Goal: Book appointment/travel/reservation

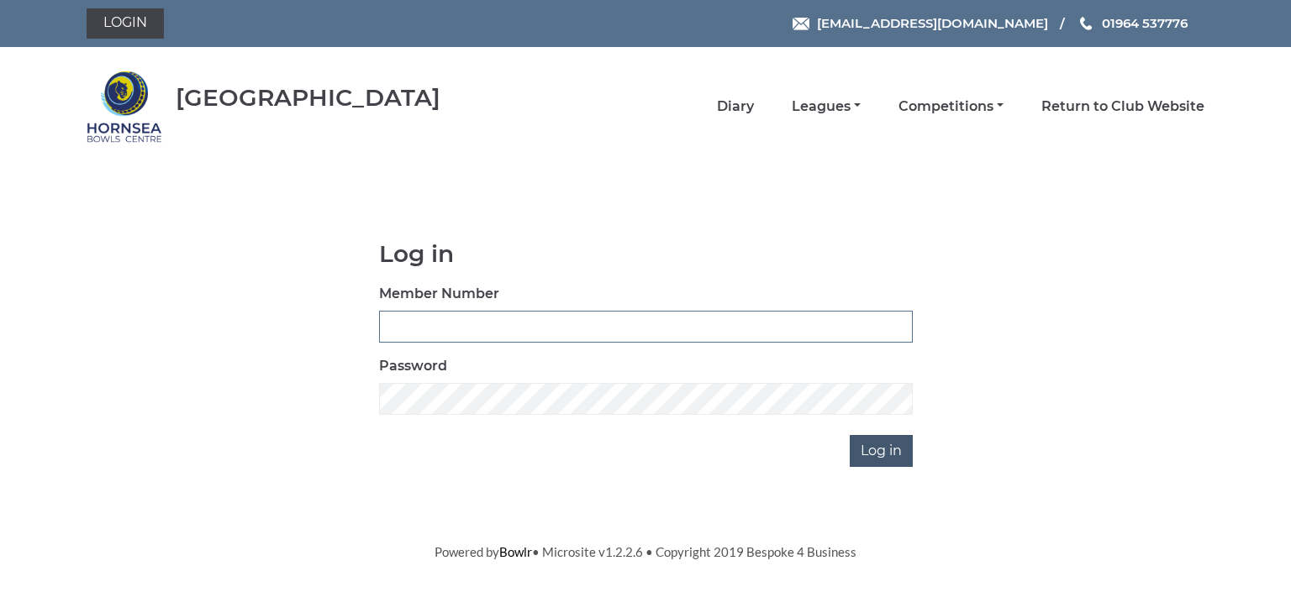
type input "0902"
click at [878, 445] on input "Log in" at bounding box center [881, 451] width 63 height 32
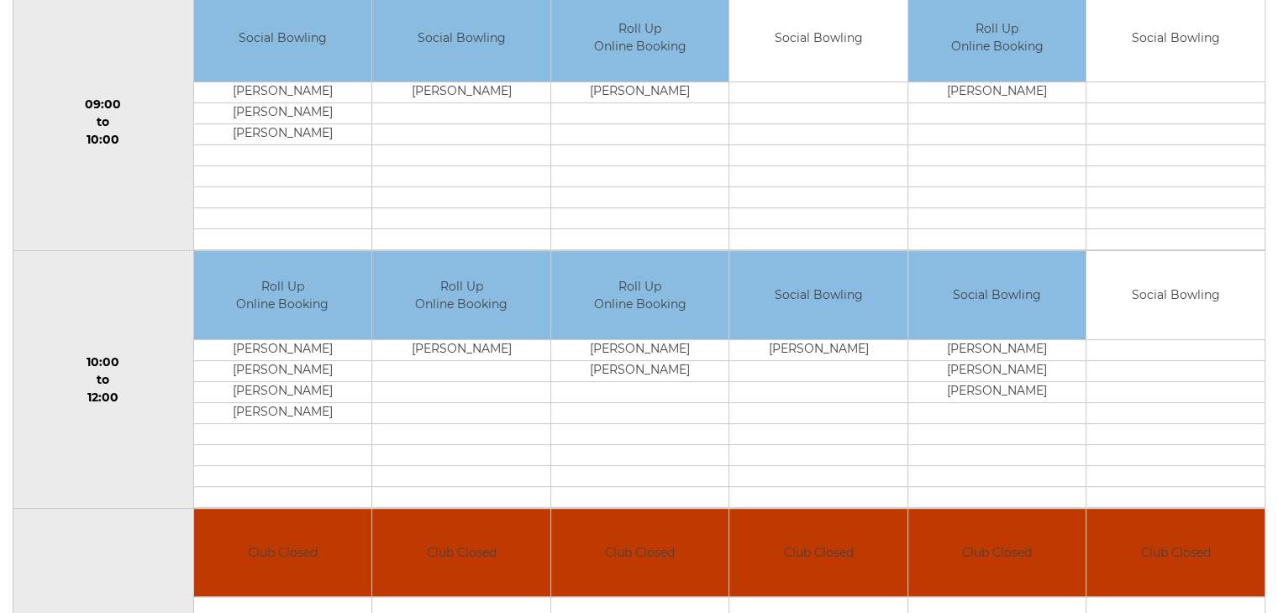
scroll to position [504, 0]
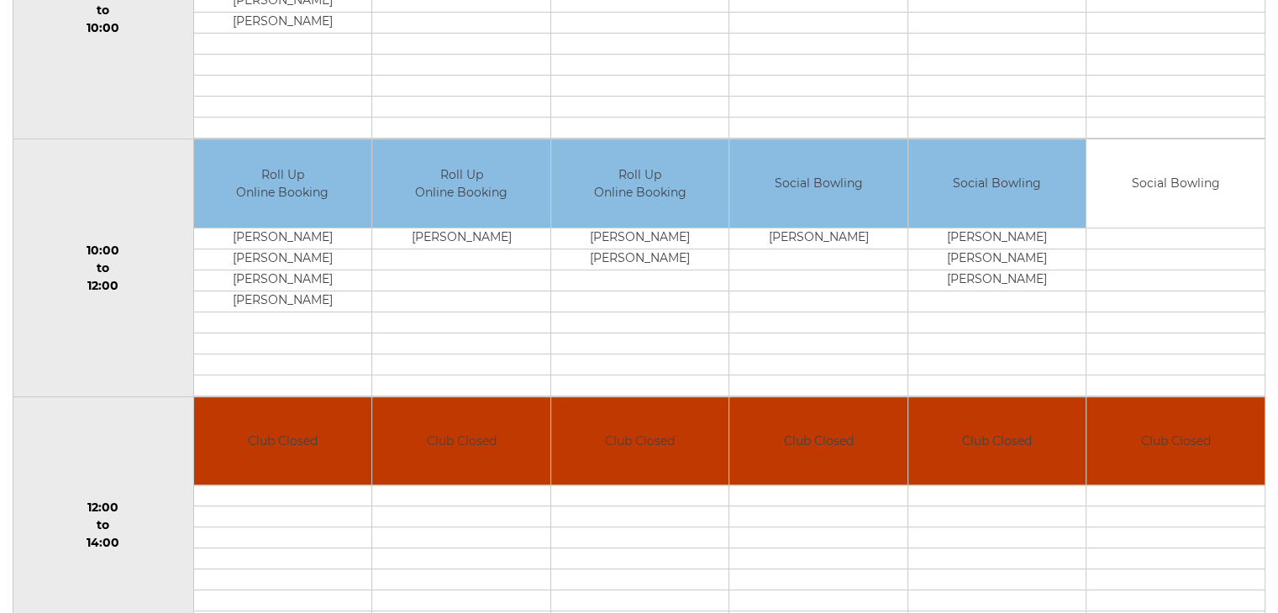
click at [1112, 229] on td at bounding box center [1176, 238] width 178 height 21
click at [1124, 226] on tbody "Social Bowling" at bounding box center [1176, 267] width 178 height 256
click at [1169, 182] on td "Social Bowling" at bounding box center [1176, 183] width 178 height 88
click at [1171, 184] on td "Social Bowling" at bounding box center [1176, 183] width 178 height 88
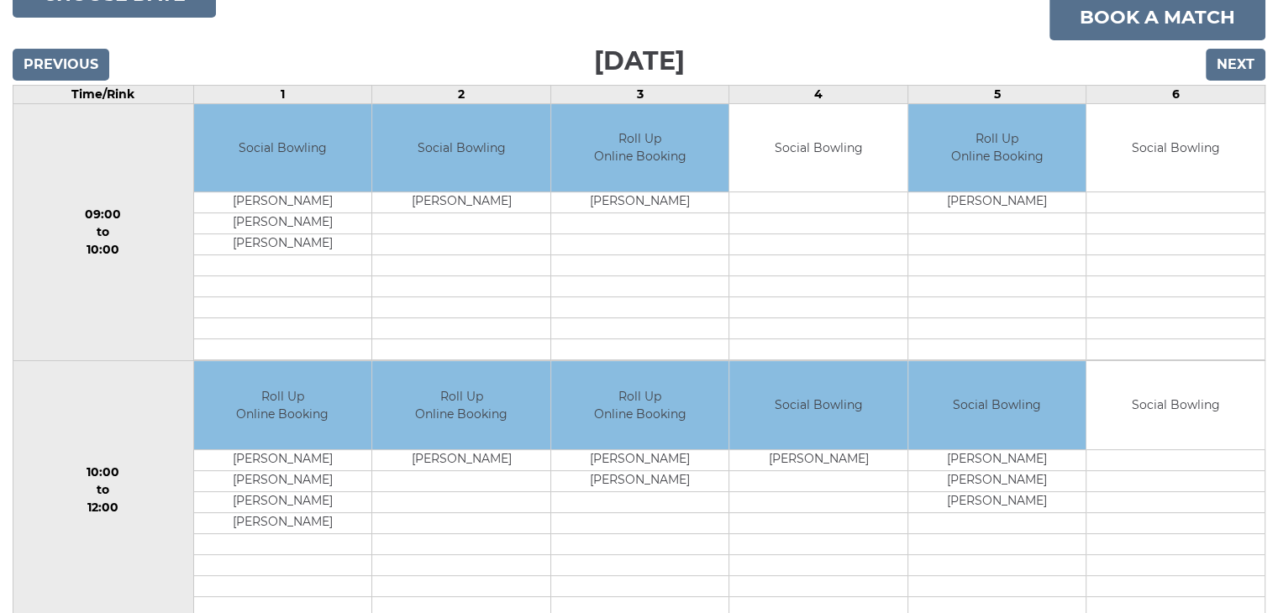
scroll to position [252, 0]
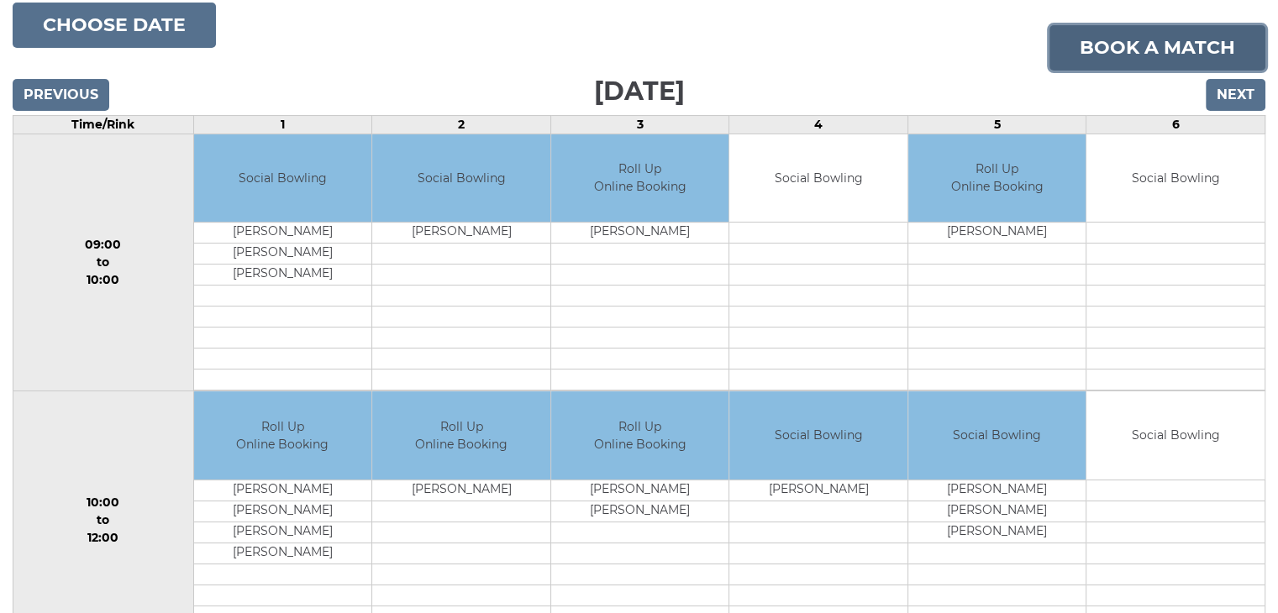
click at [1124, 44] on link "Book a match" at bounding box center [1158, 47] width 216 height 45
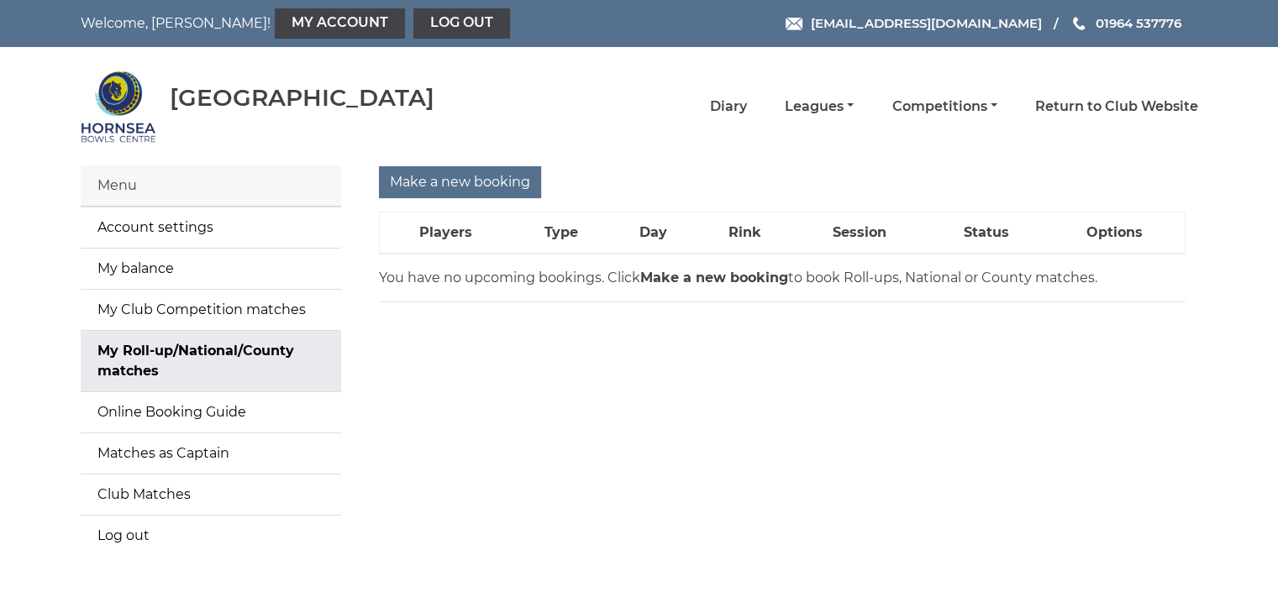
scroll to position [55, 0]
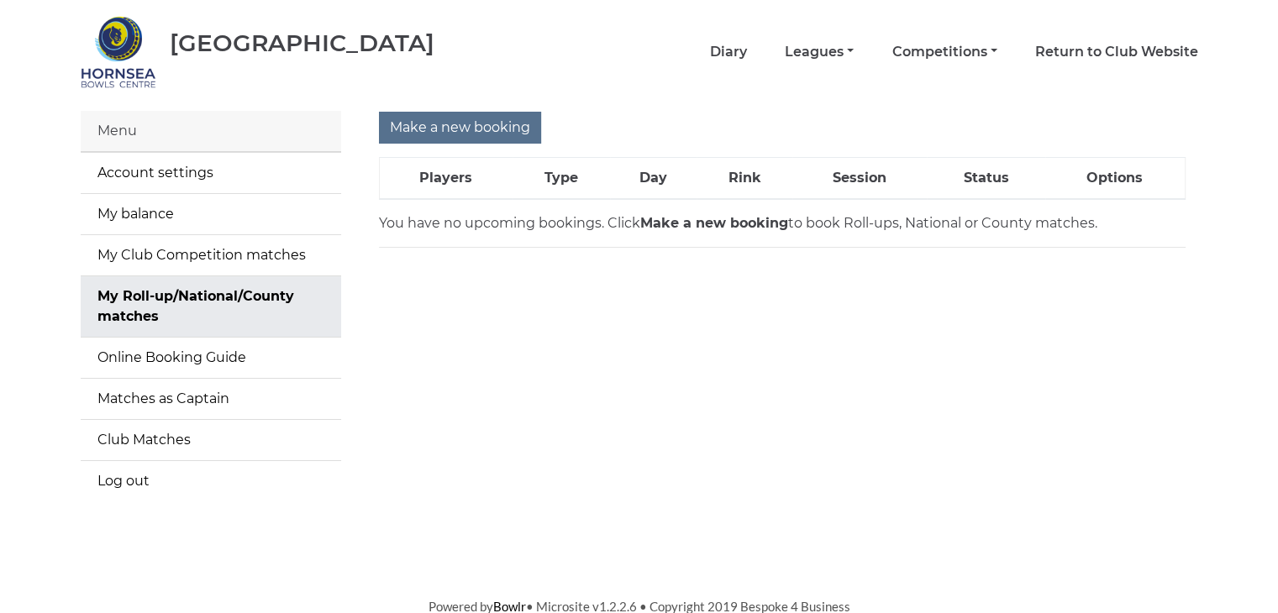
click at [459, 471] on div "Make a new booking Players Type Day Rink Session Status Options You have no upc…" at bounding box center [782, 316] width 857 height 411
click at [487, 124] on input "Make a new booking" at bounding box center [460, 128] width 162 height 32
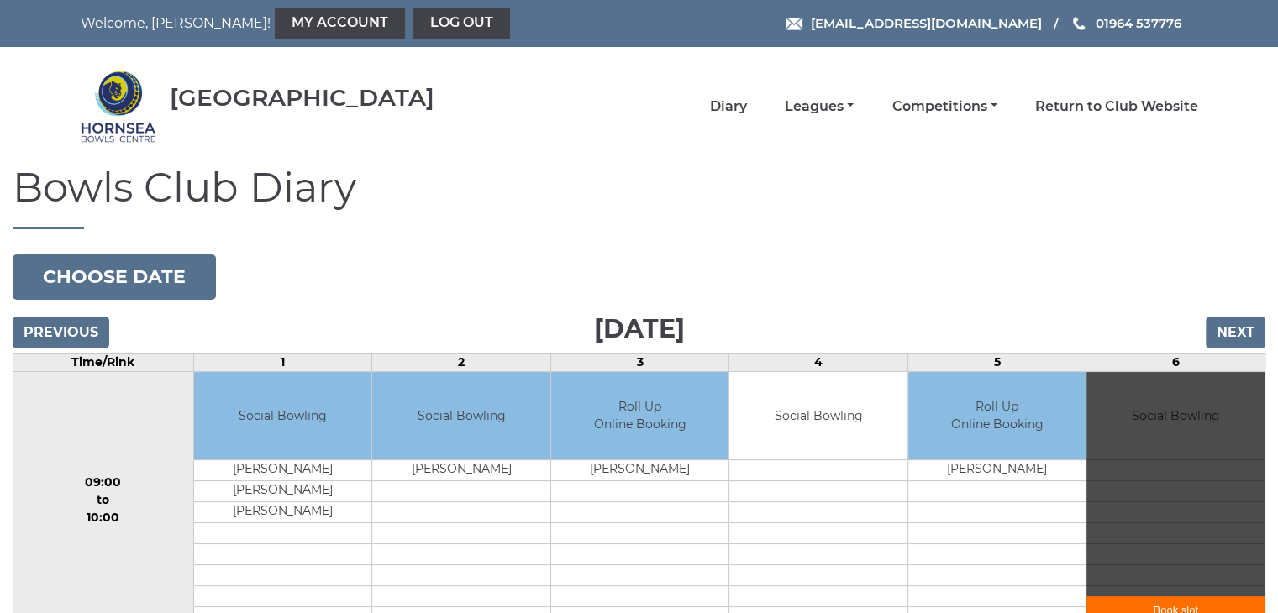
click at [1153, 428] on div "Book slot" at bounding box center [1176, 500] width 178 height 257
click at [1109, 445] on div "Book slot" at bounding box center [1176, 500] width 178 height 257
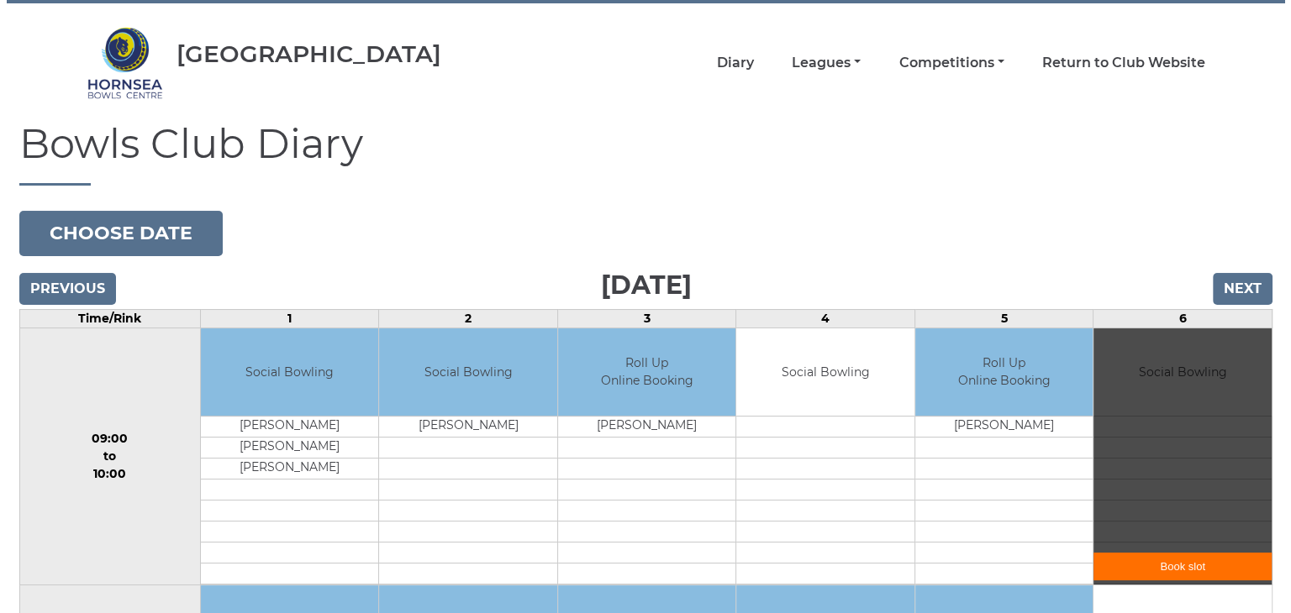
scroll to position [168, 0]
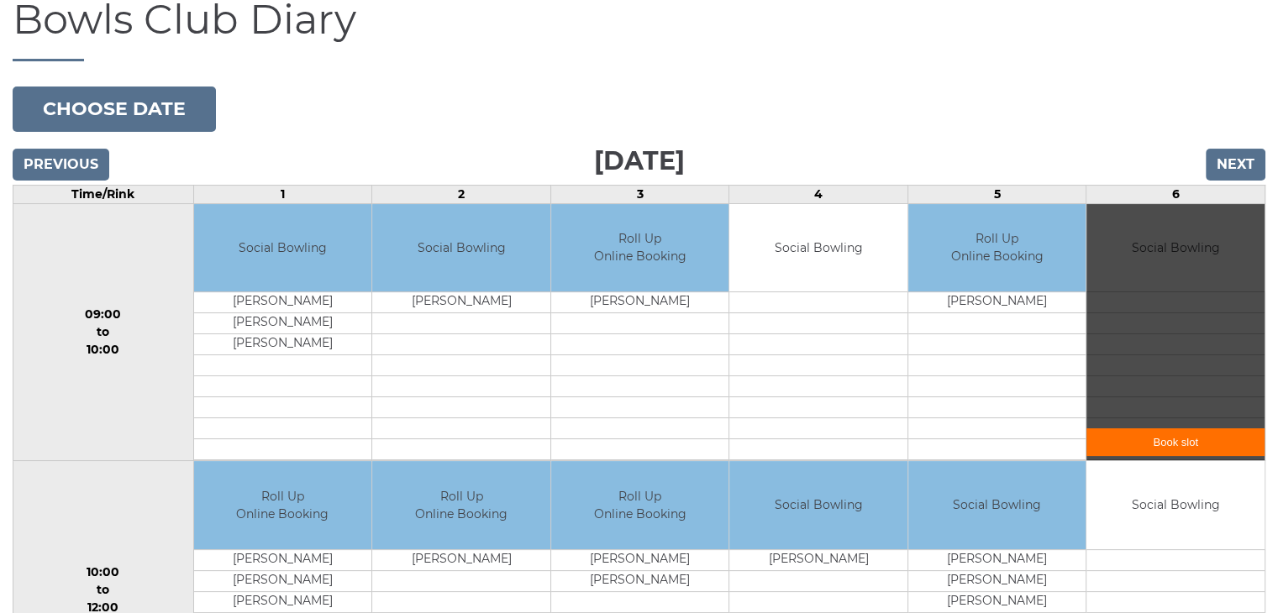
click at [1174, 441] on link "Book slot" at bounding box center [1176, 443] width 178 height 28
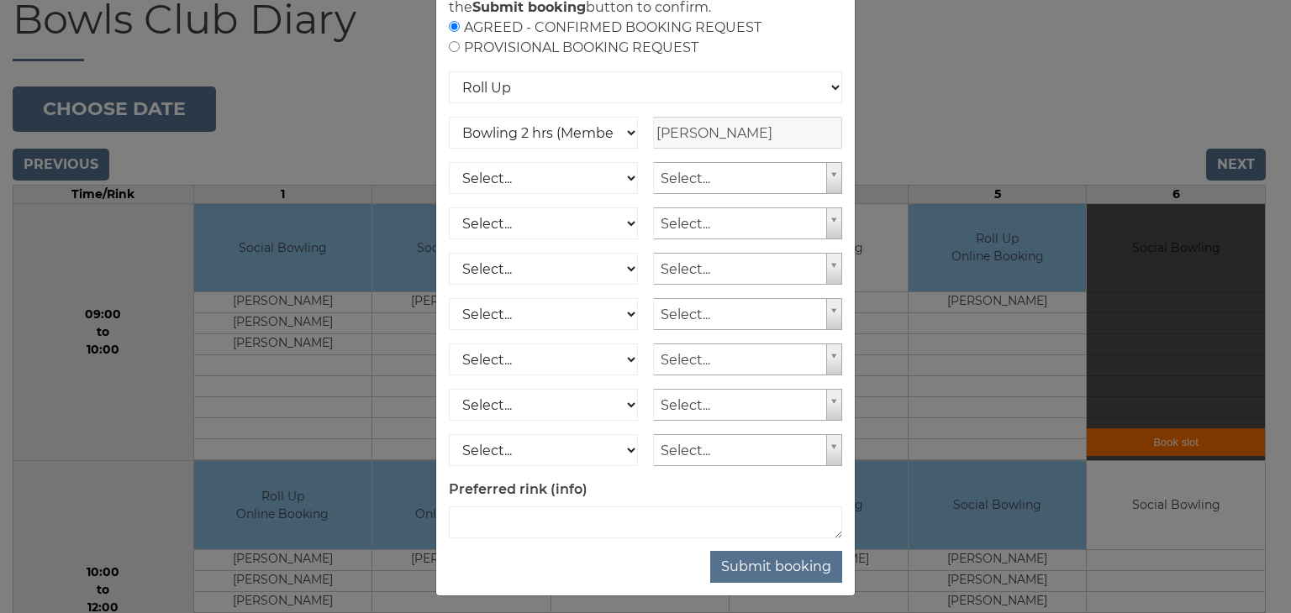
scroll to position [166, 0]
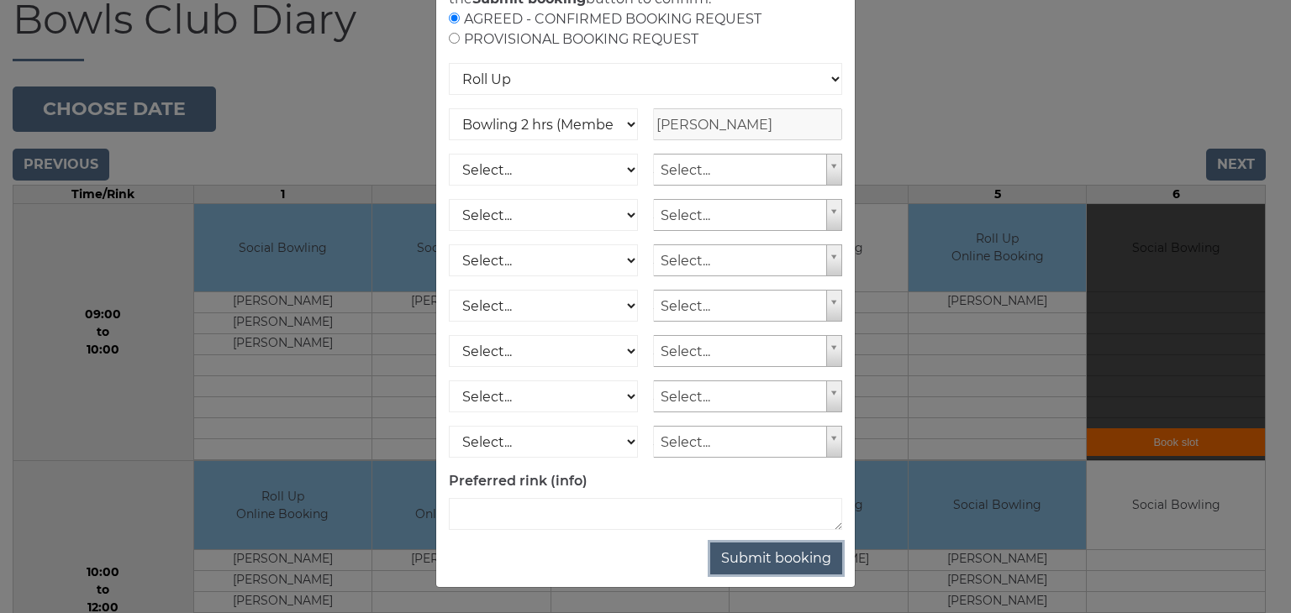
click at [799, 555] on button "Submit booking" at bounding box center [776, 559] width 132 height 32
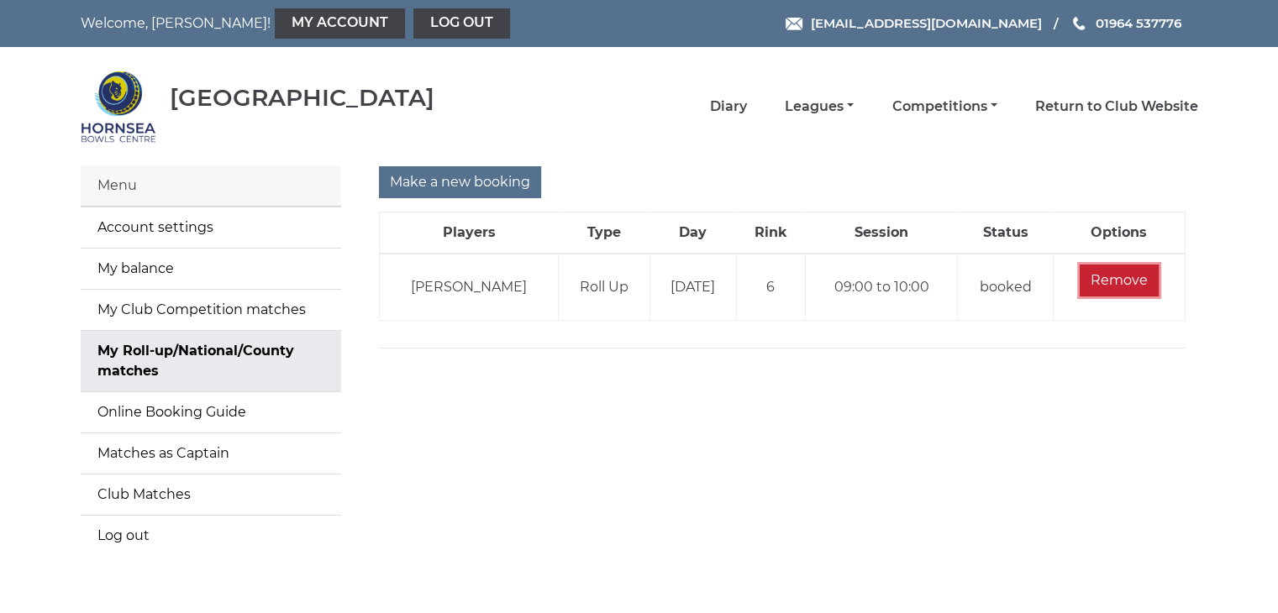
click at [1117, 272] on input "Remove" at bounding box center [1119, 281] width 79 height 32
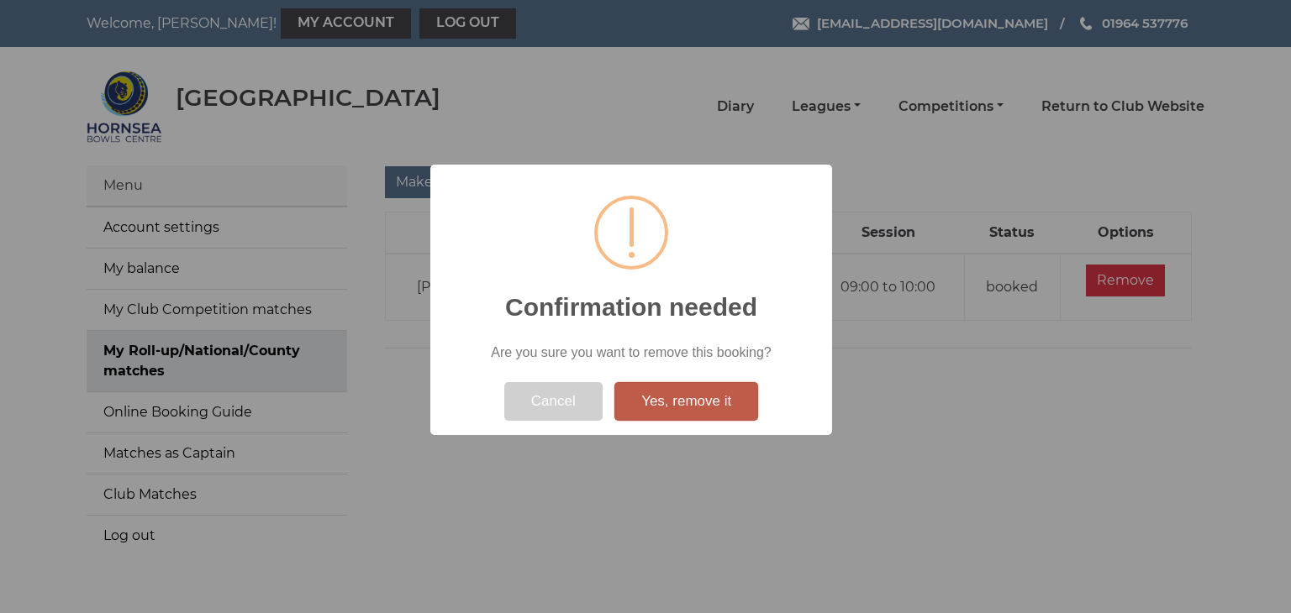
click at [694, 399] on button "Yes, remove it" at bounding box center [686, 401] width 144 height 39
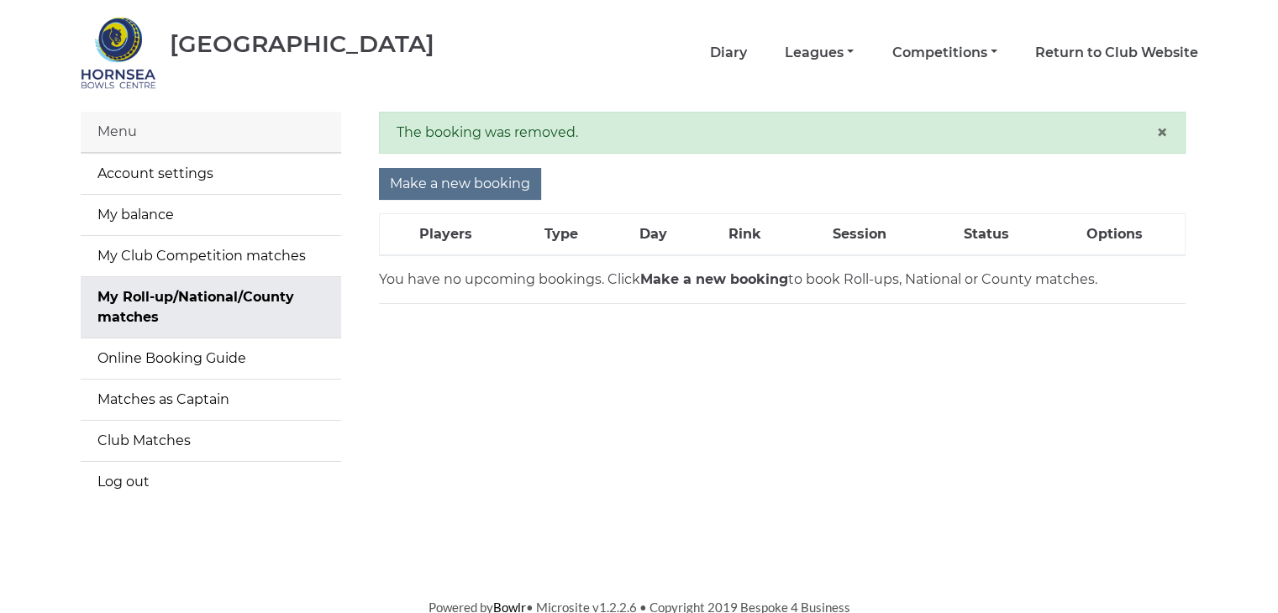
scroll to position [55, 0]
click at [446, 181] on input "Make a new booking" at bounding box center [460, 183] width 162 height 32
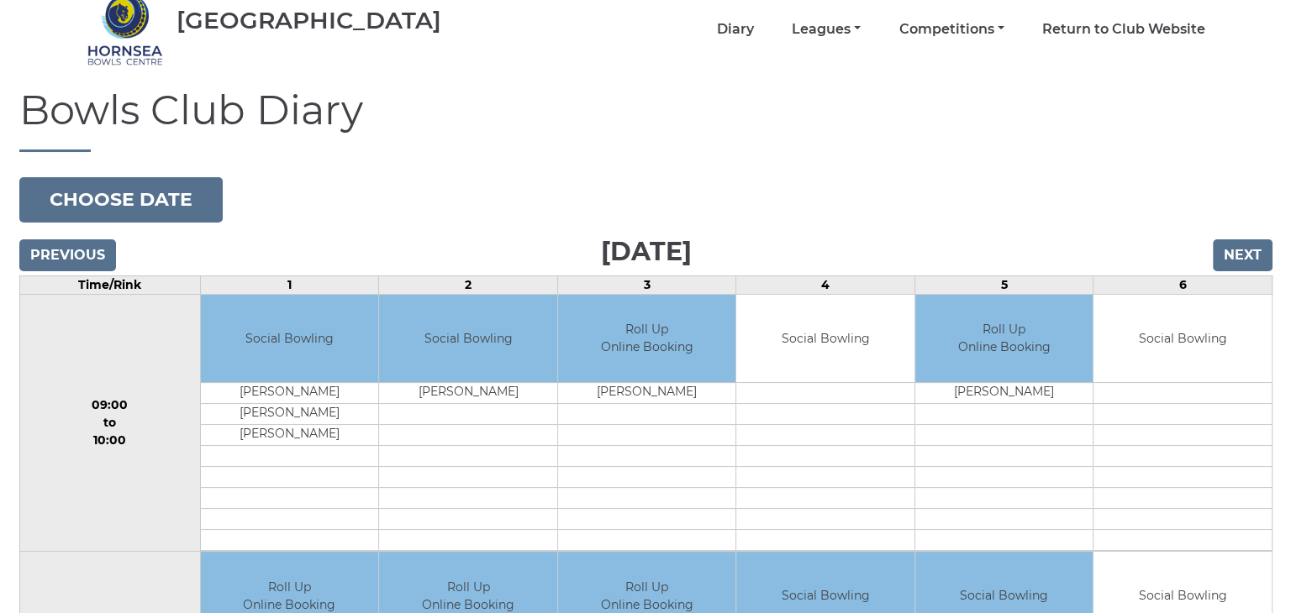
scroll to position [336, 0]
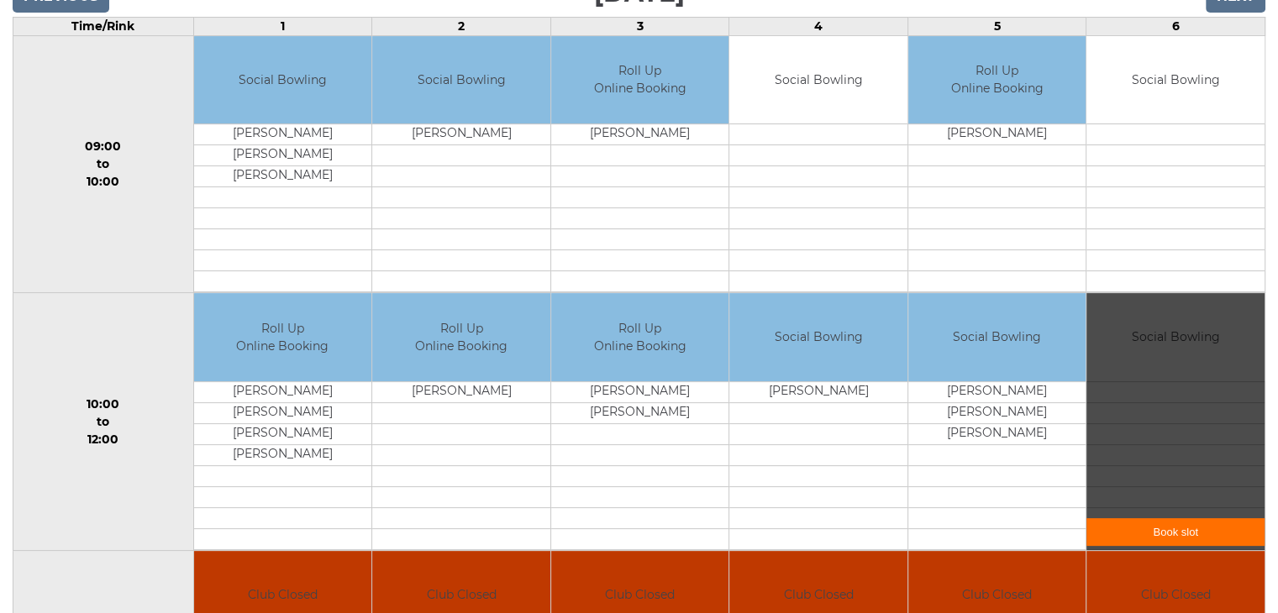
click at [1145, 378] on div "Book slot" at bounding box center [1176, 421] width 178 height 257
click at [1184, 532] on link "Book slot" at bounding box center [1176, 532] width 178 height 28
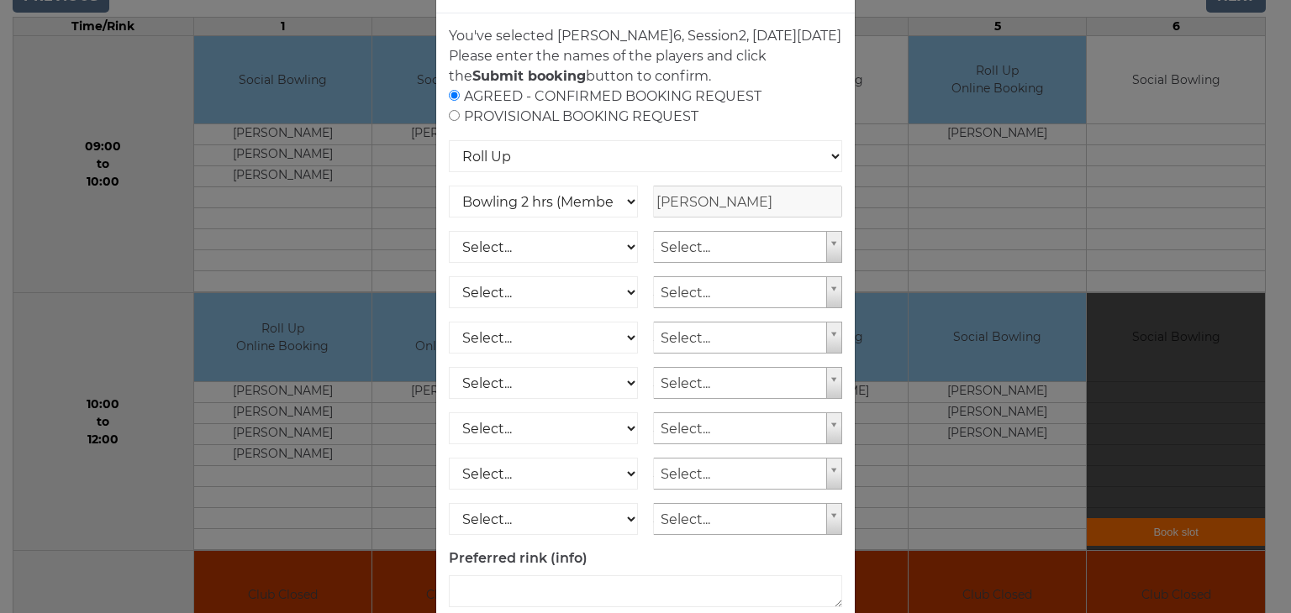
scroll to position [166, 0]
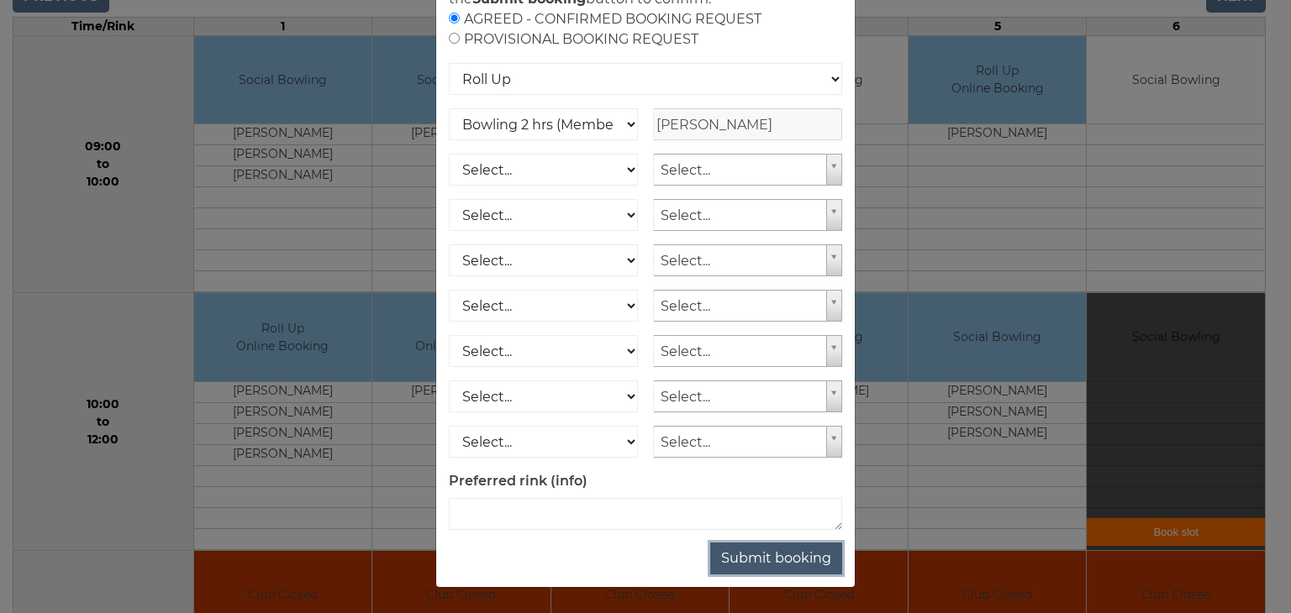
click at [783, 559] on button "Submit booking" at bounding box center [776, 559] width 132 height 32
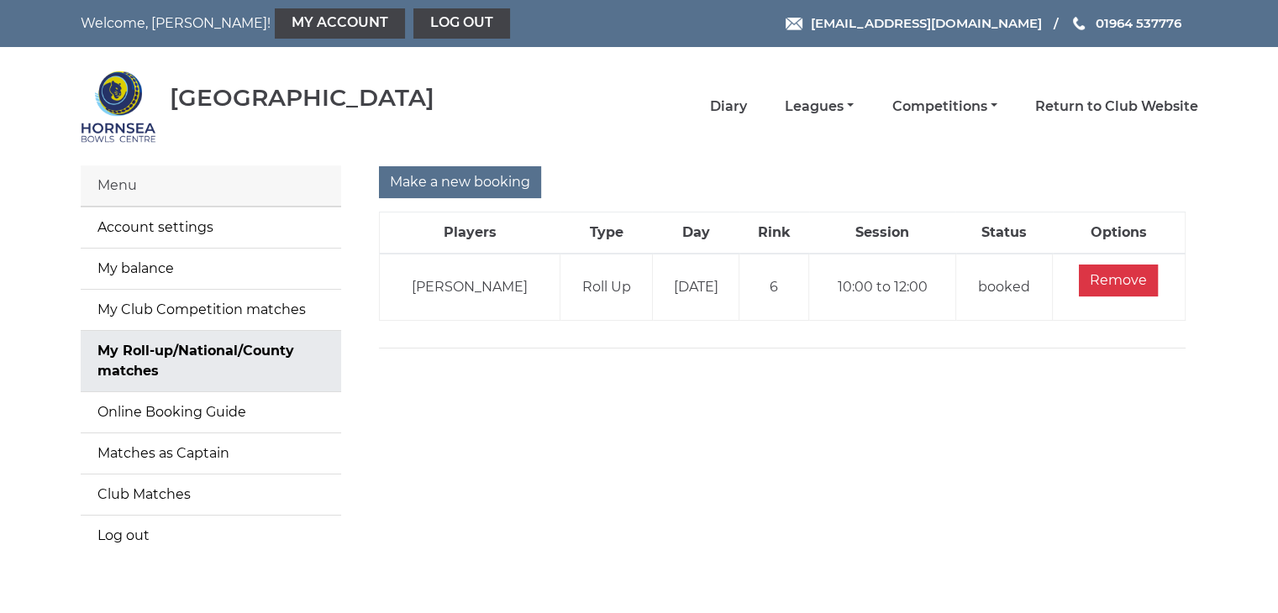
scroll to position [55, 0]
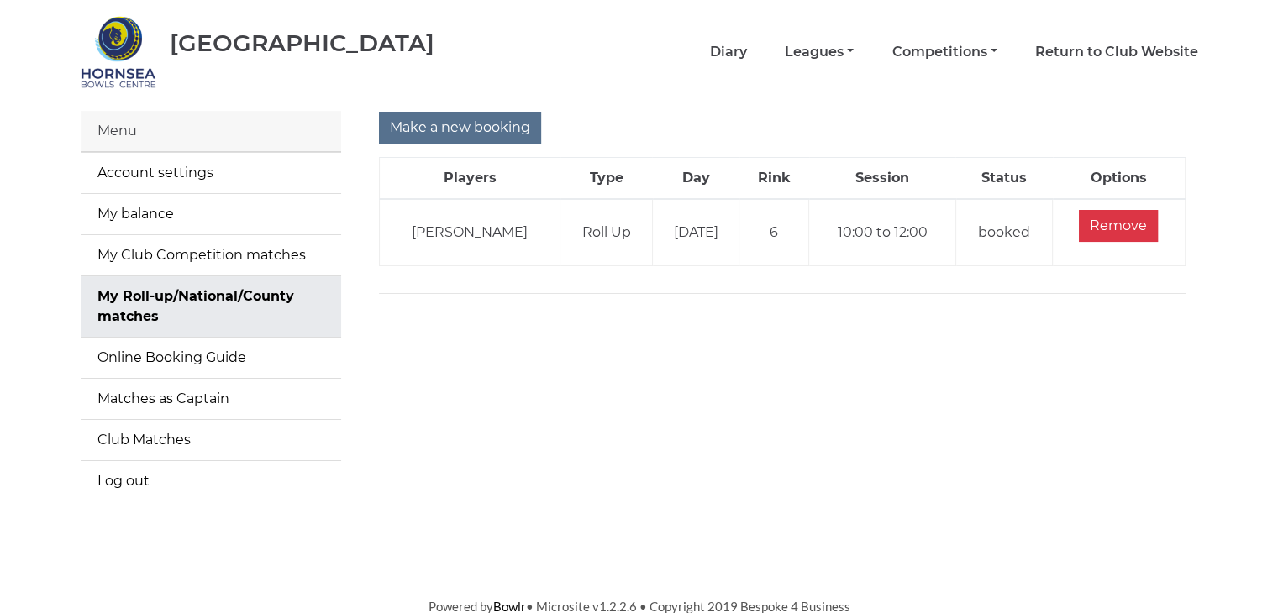
click at [128, 129] on div "Menu" at bounding box center [211, 131] width 261 height 41
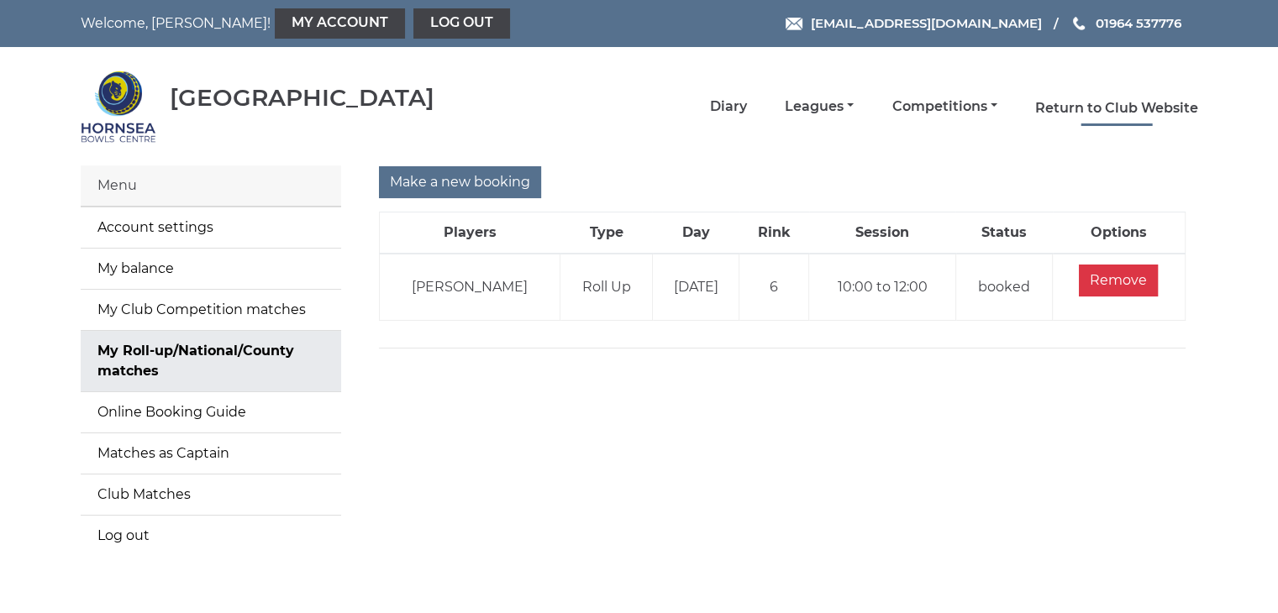
click at [1117, 107] on link "Return to Club Website" at bounding box center [1116, 108] width 163 height 18
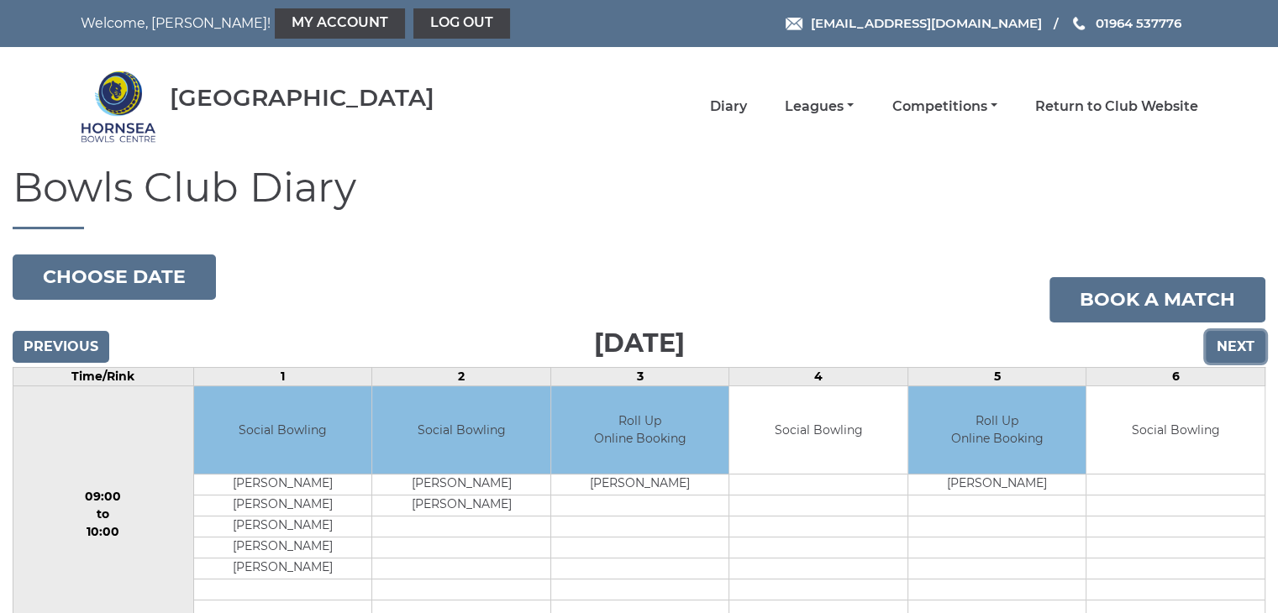
click at [1240, 337] on input "Next" at bounding box center [1236, 347] width 60 height 32
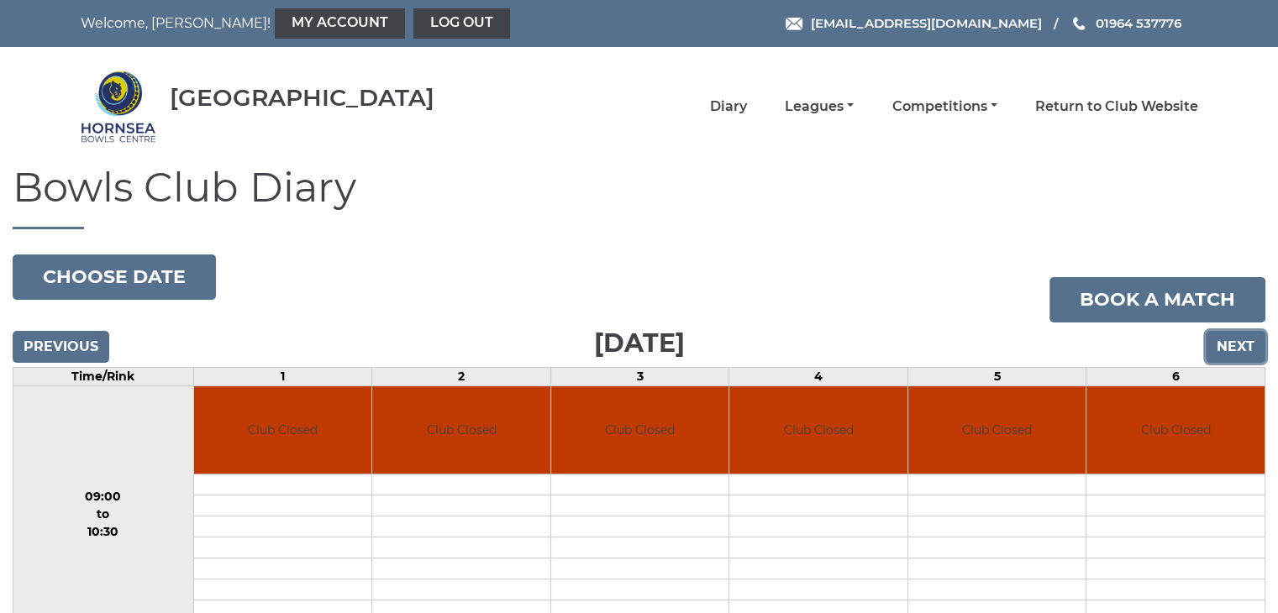
click at [1240, 341] on input "Next" at bounding box center [1236, 347] width 60 height 32
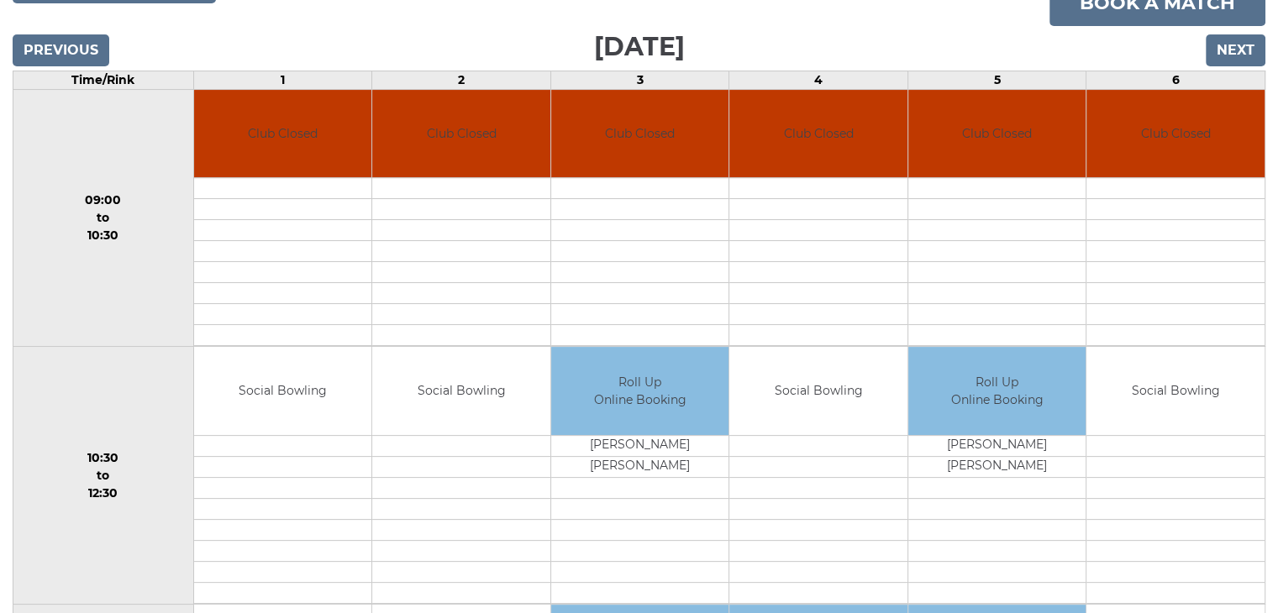
scroll to position [268, 0]
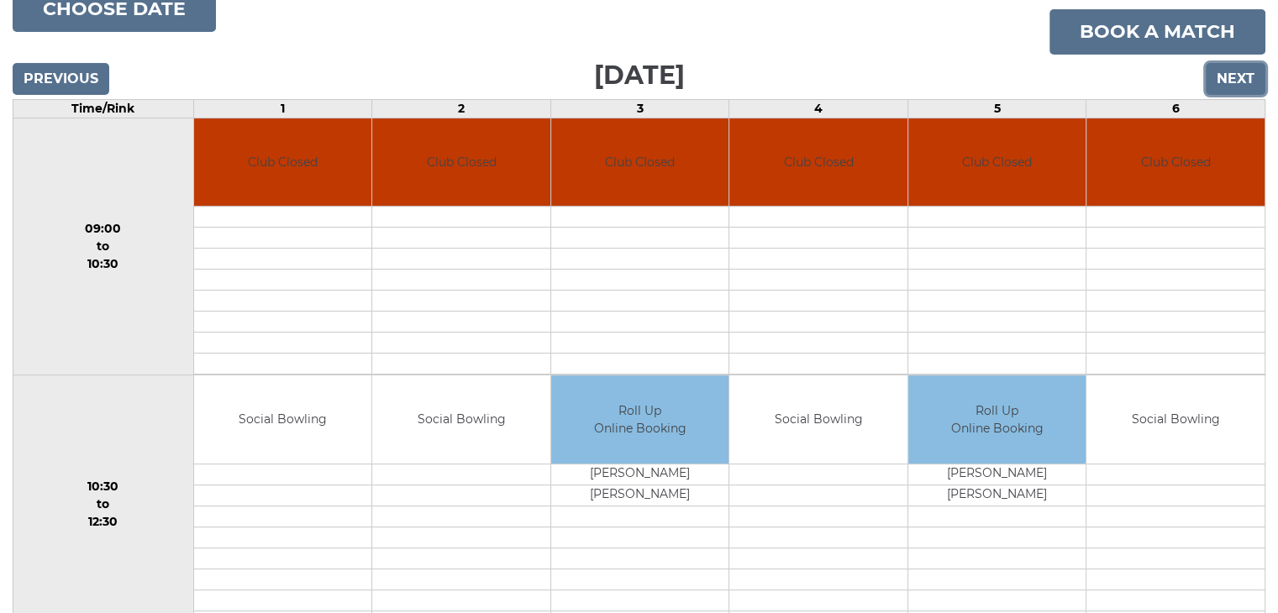
click at [1230, 73] on input "Next" at bounding box center [1236, 79] width 60 height 32
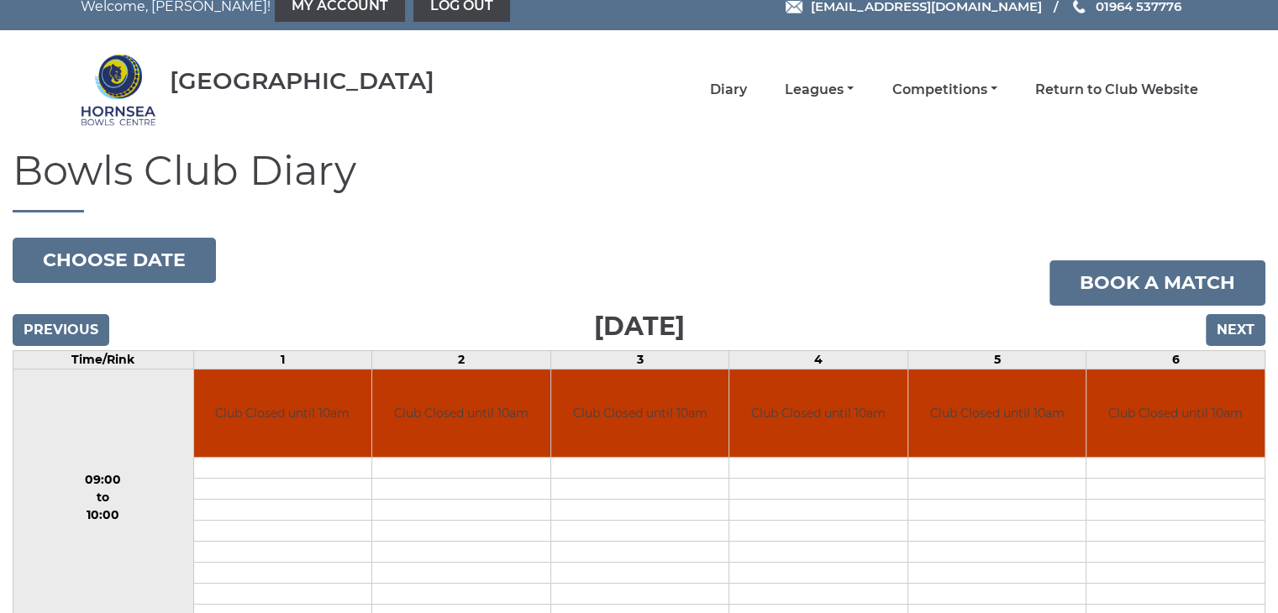
scroll to position [16, 0]
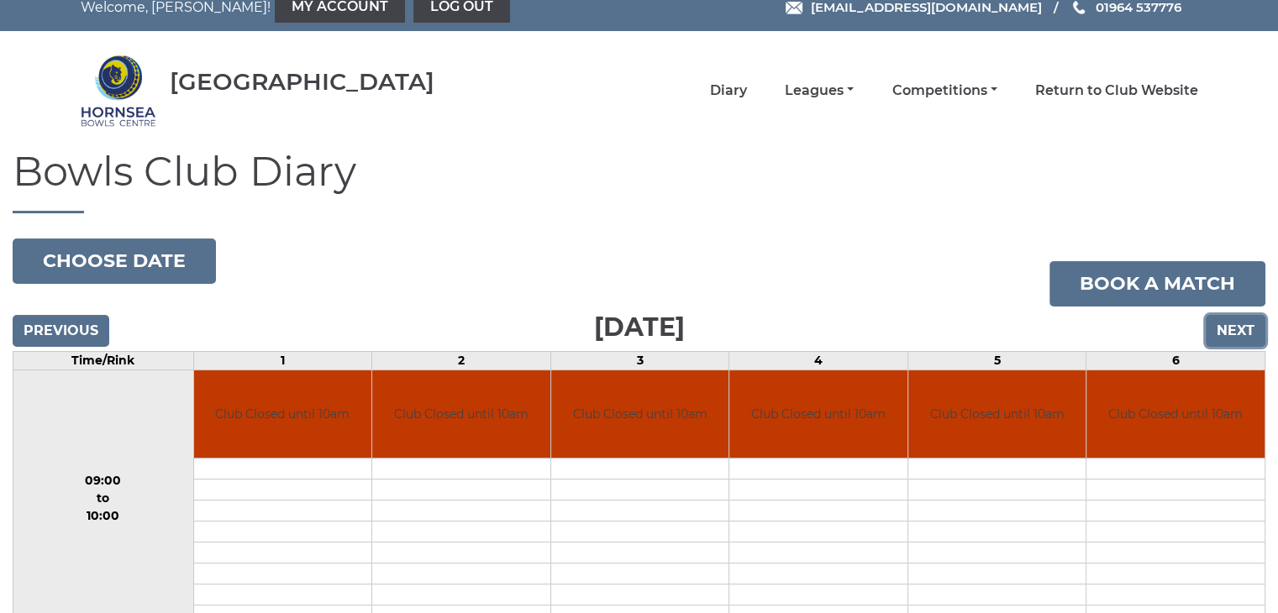
click at [1235, 328] on input "Next" at bounding box center [1236, 331] width 60 height 32
